Goal: Communication & Community: Answer question/provide support

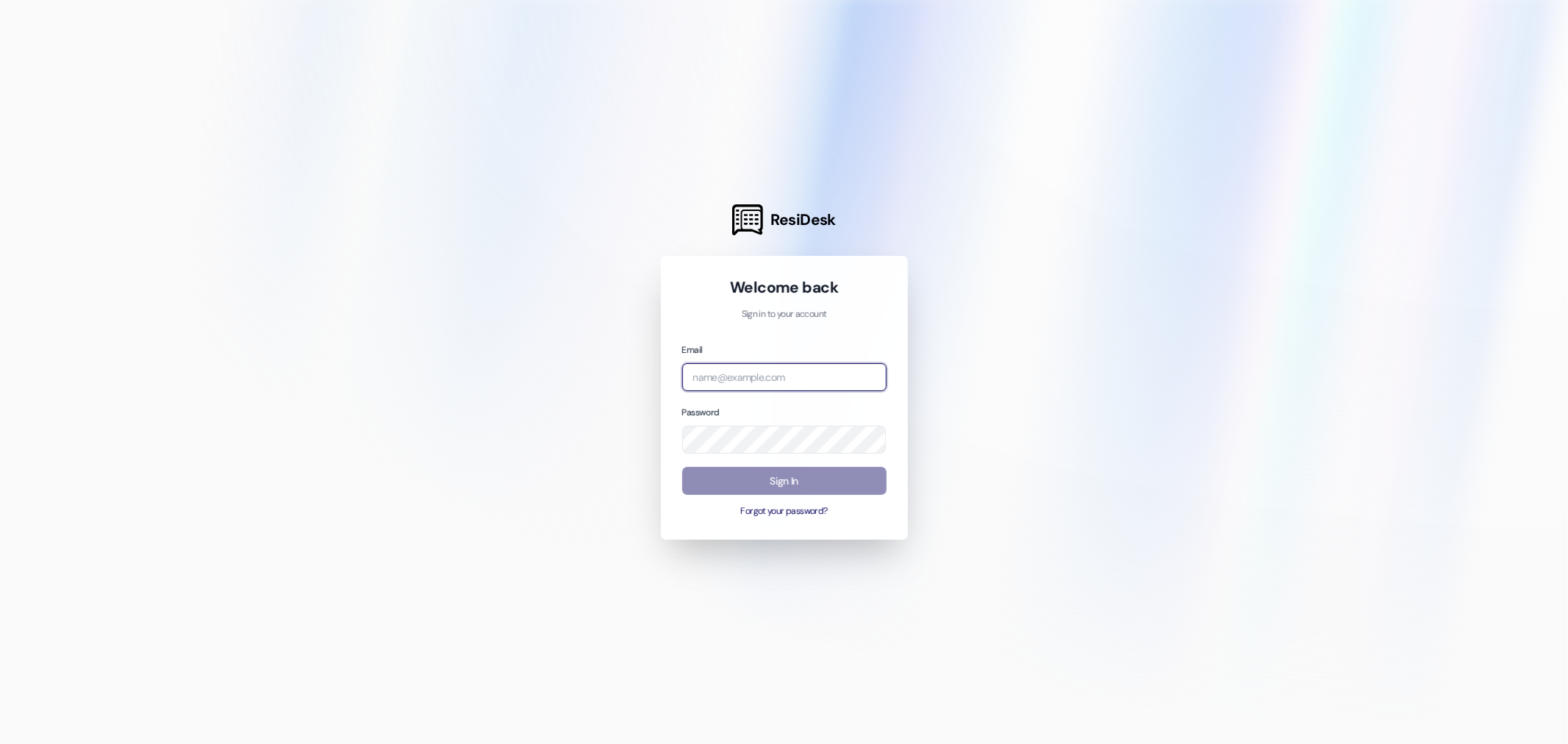
type input "[EMAIL_ADDRESS][DOMAIN_NAME]"
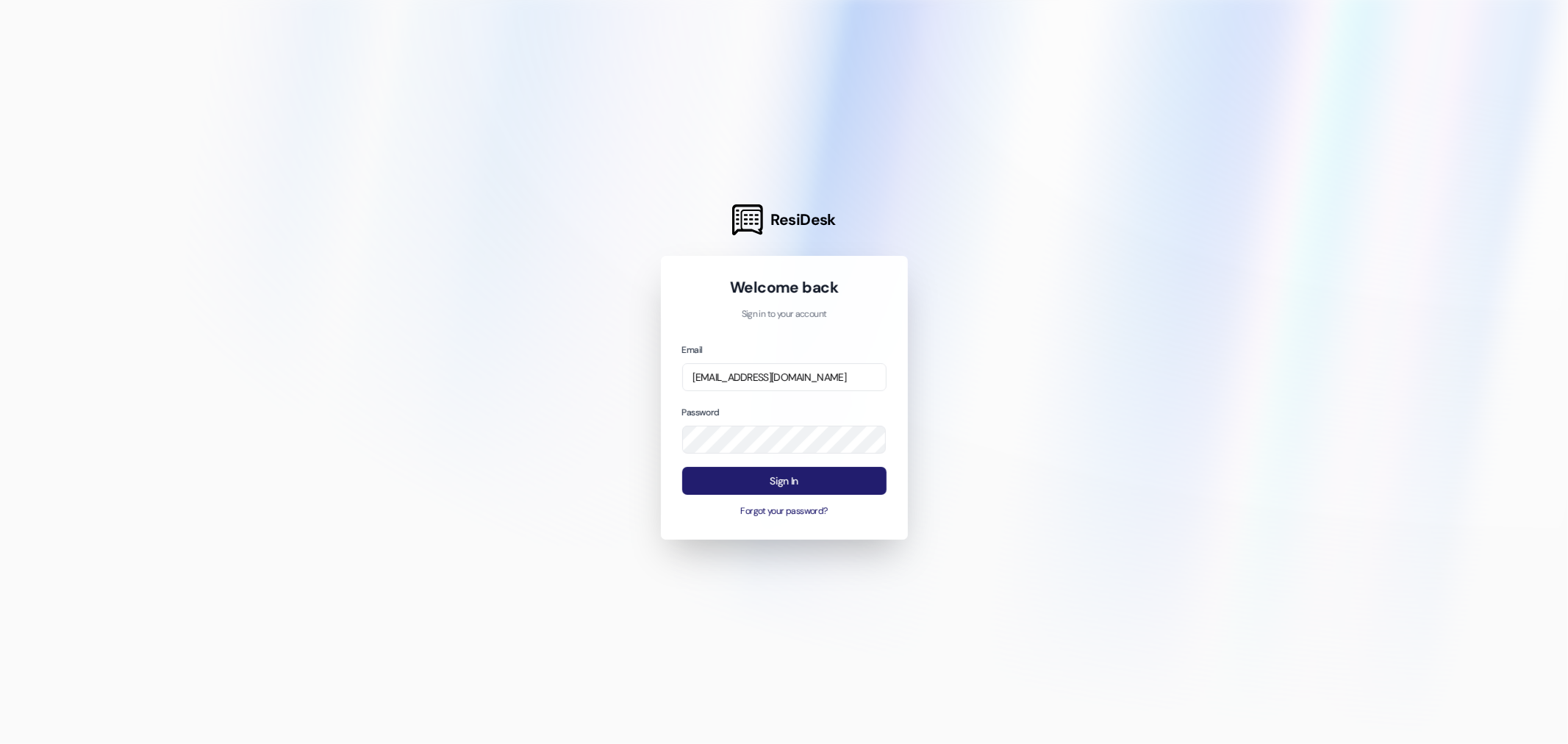
click at [778, 474] on button "Sign In" at bounding box center [784, 481] width 204 height 29
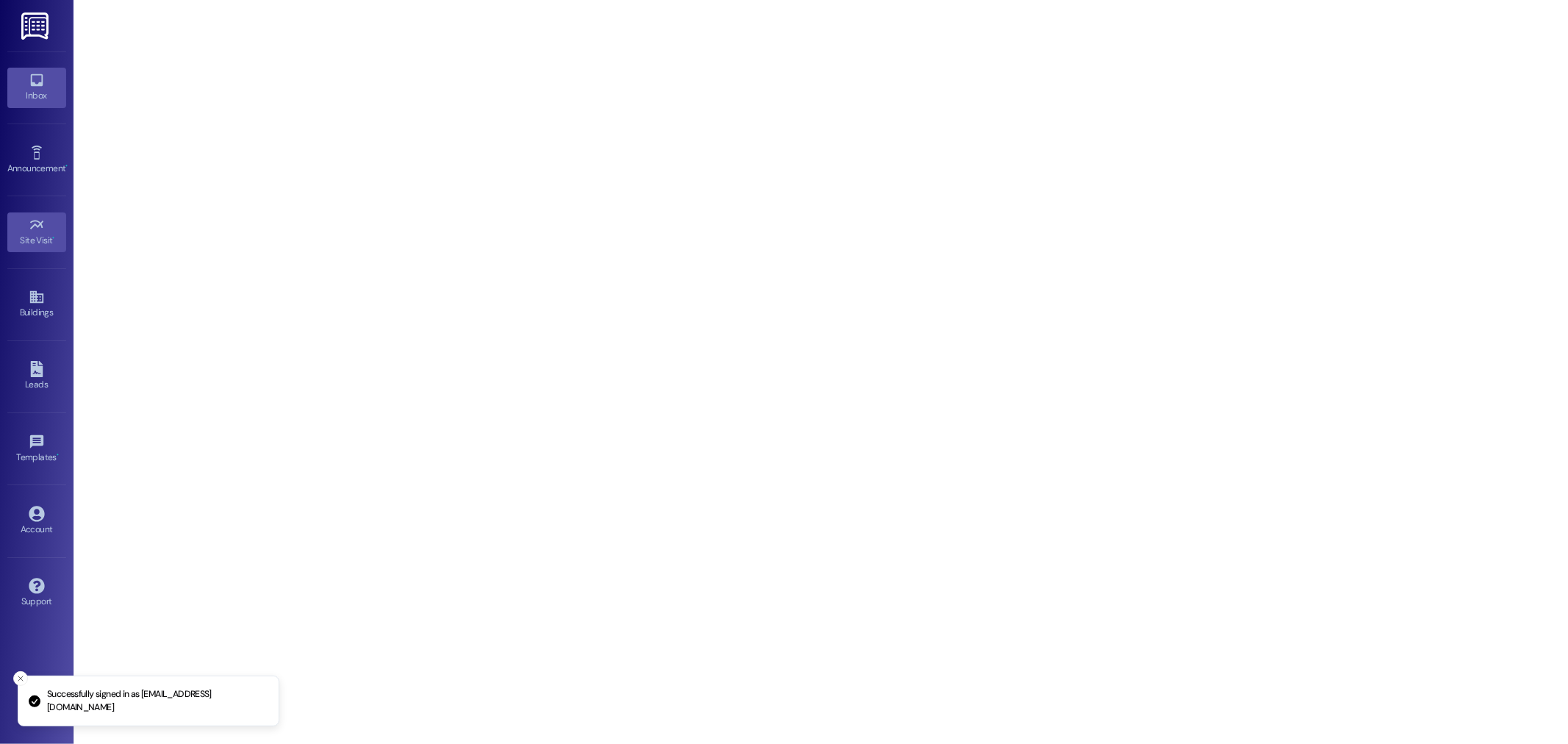
click at [23, 70] on link "Inbox" at bounding box center [37, 87] width 59 height 39
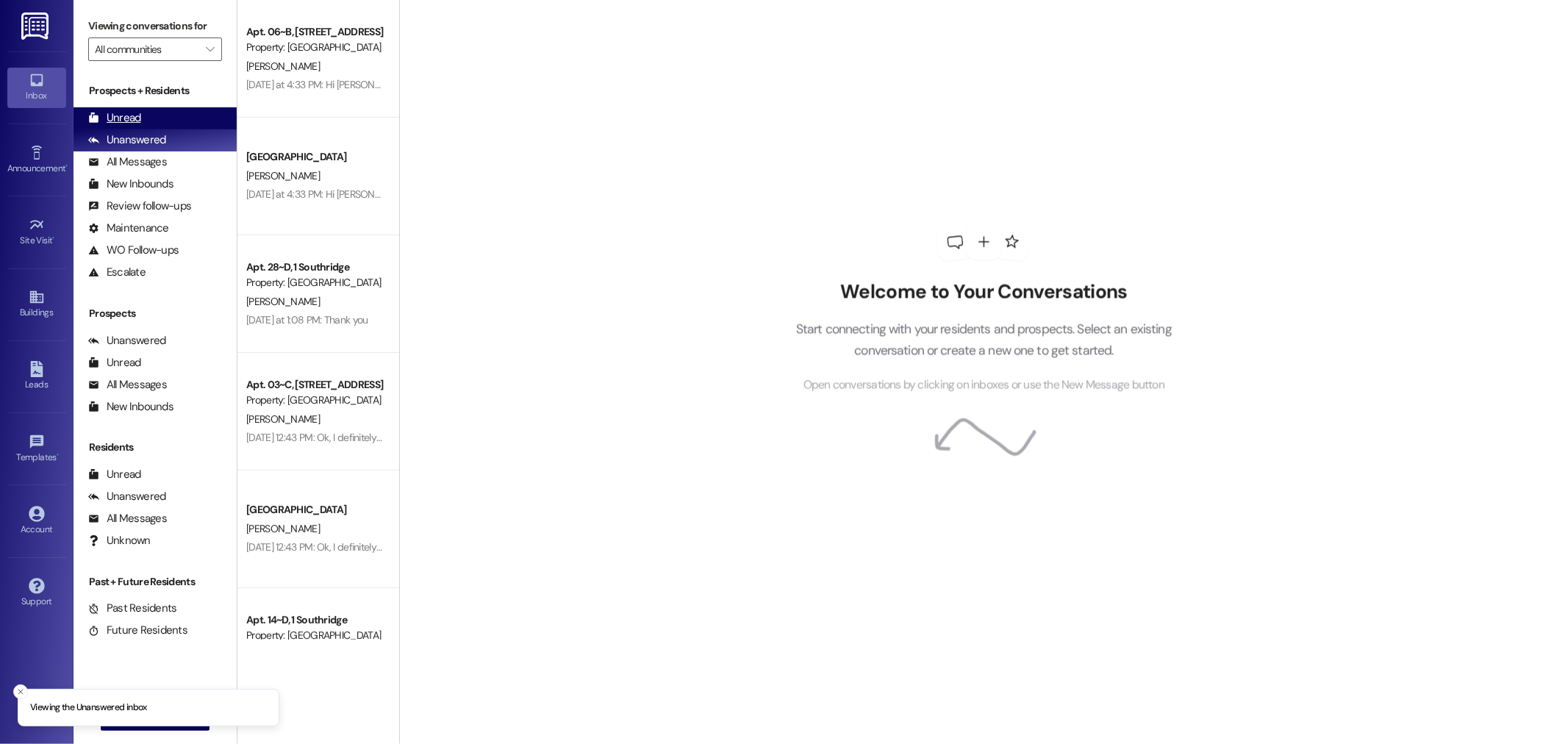
click at [142, 118] on div "Unread (0)" at bounding box center [155, 118] width 163 height 22
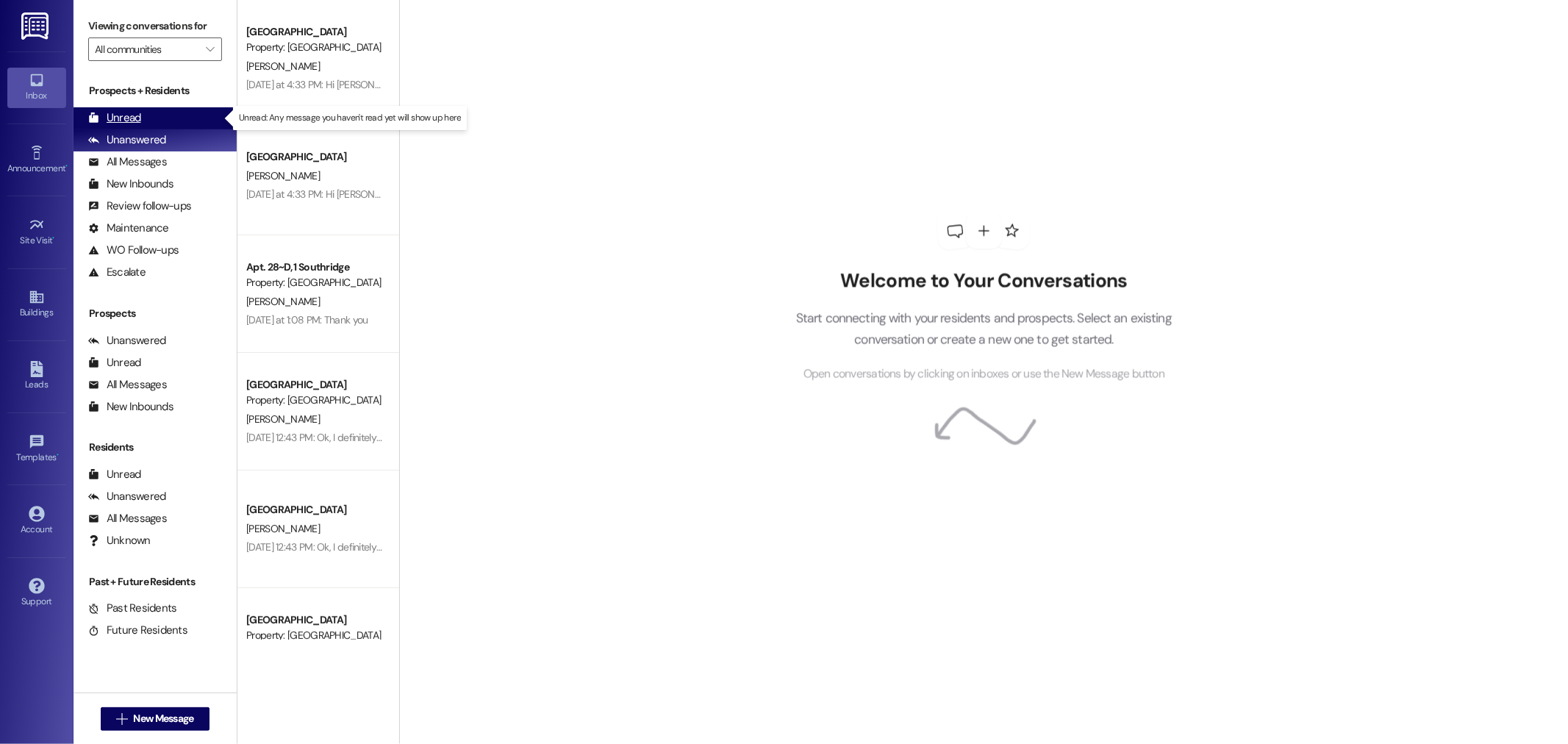
click at [191, 112] on div "Unread (0)" at bounding box center [155, 118] width 163 height 22
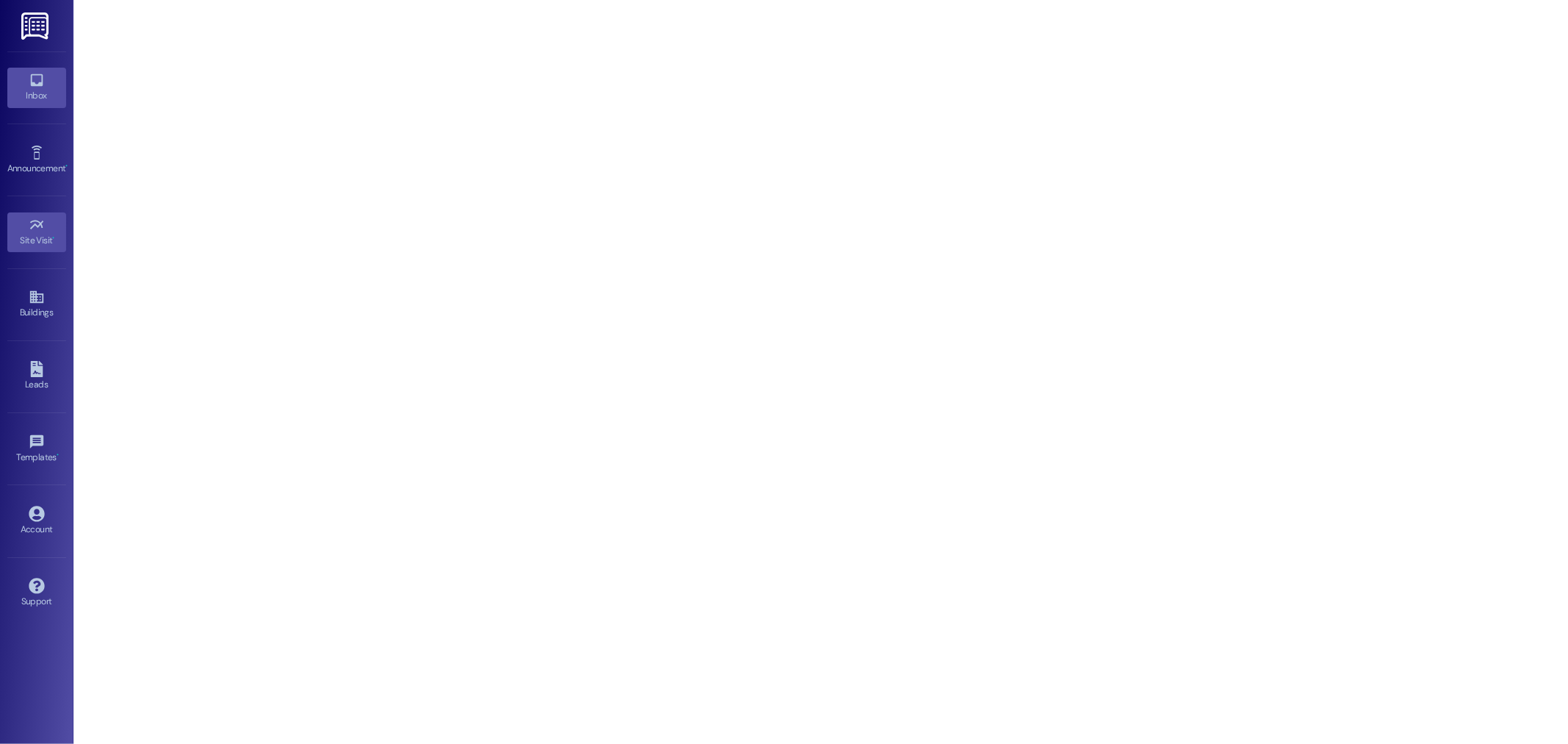
click at [35, 88] on div "Inbox" at bounding box center [37, 95] width 74 height 15
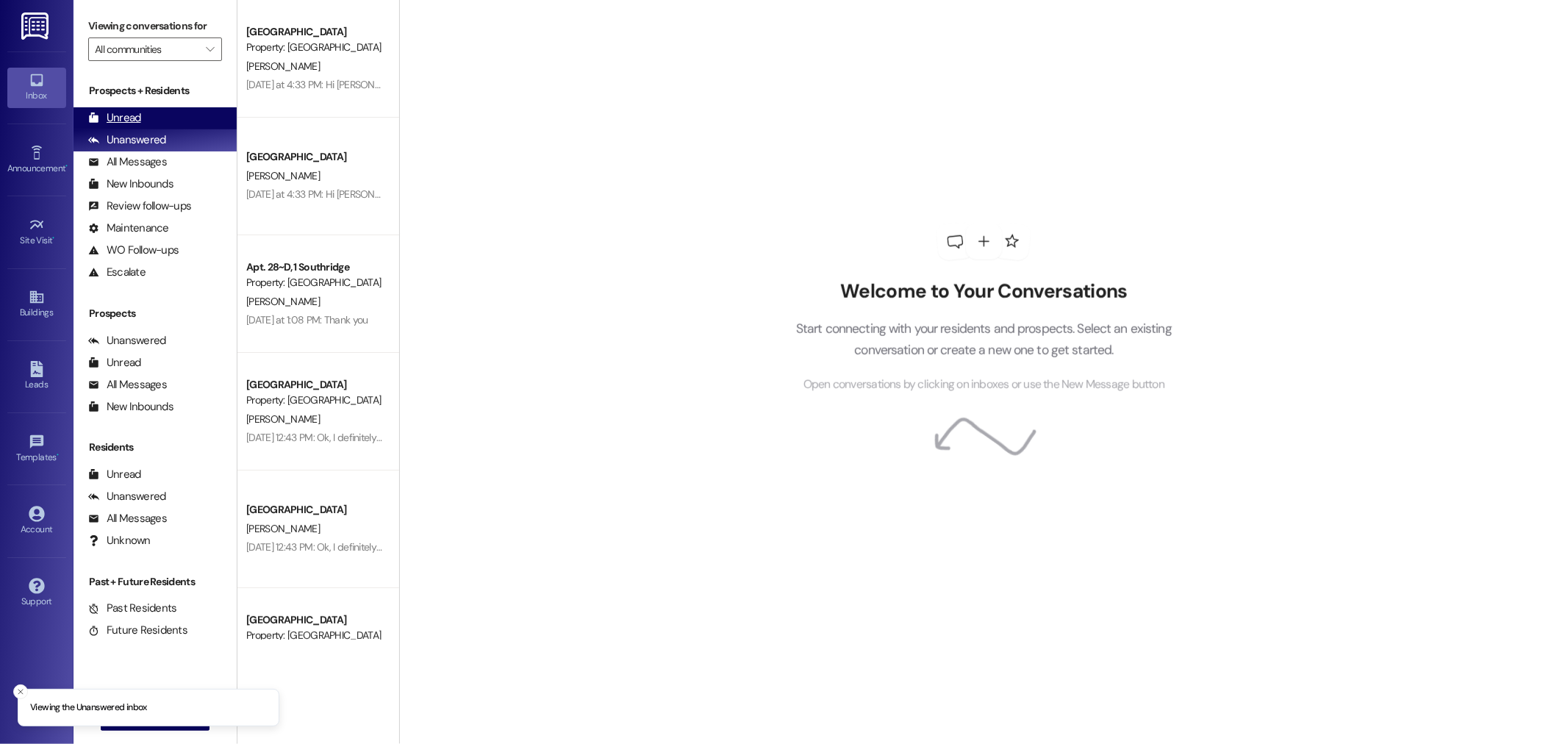
click at [149, 112] on div "Unread (0)" at bounding box center [155, 118] width 163 height 22
